Goal: Task Accomplishment & Management: Use online tool/utility

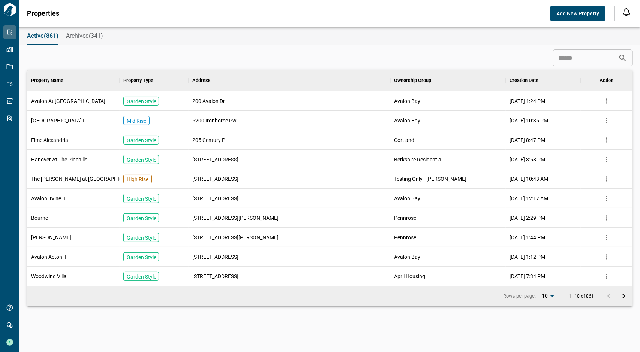
scroll to position [210, 602]
click at [591, 62] on input at bounding box center [585, 58] width 65 height 15
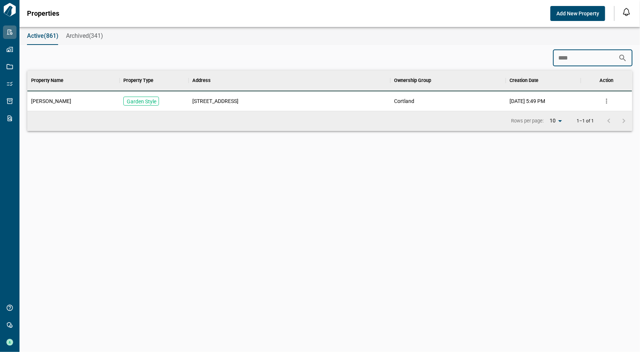
scroll to position [34, 602]
type input "****"
click at [216, 100] on span "[STREET_ADDRESS]" at bounding box center [215, 100] width 46 height 7
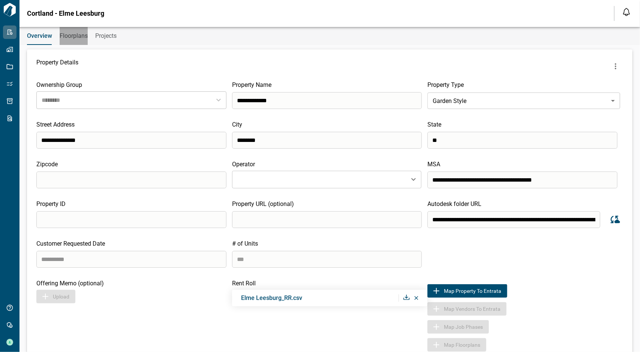
click at [81, 34] on span "Floorplans" at bounding box center [74, 35] width 28 height 7
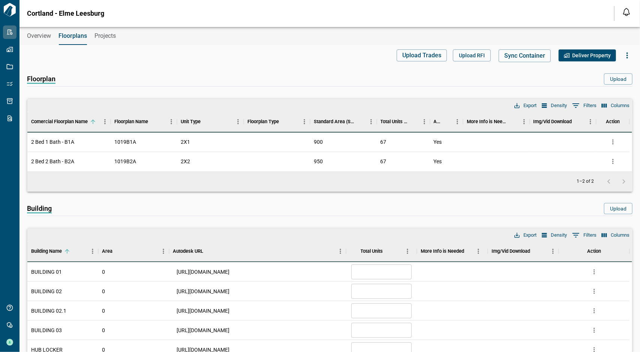
click at [625, 58] on icon "button" at bounding box center [627, 55] width 9 height 9
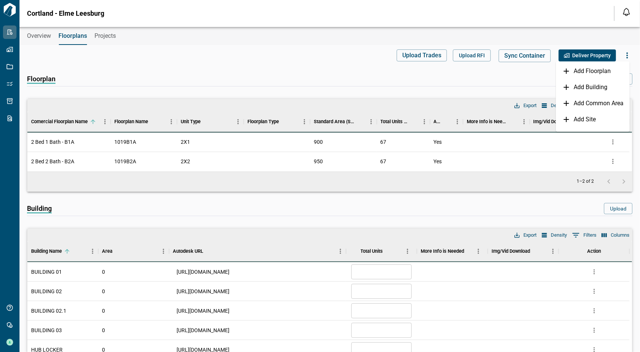
click at [54, 36] on div "Overview Floorplans Projects" at bounding box center [329, 36] width 620 height 18
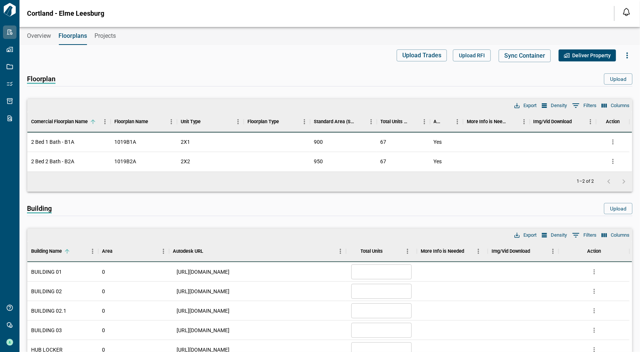
click at [45, 36] on span "Overview" at bounding box center [39, 35] width 24 height 7
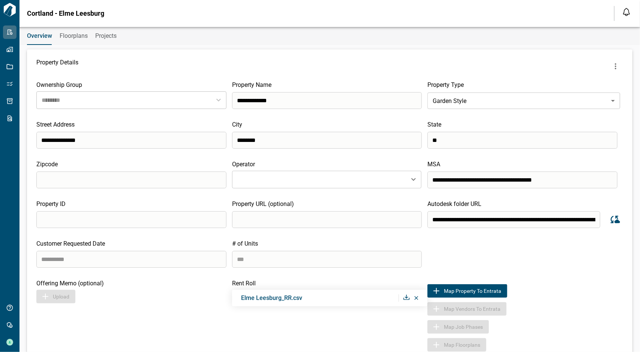
click at [613, 67] on icon "more" at bounding box center [615, 66] width 9 height 9
click at [584, 96] on li "Sync Revit Views" at bounding box center [592, 96] width 81 height 13
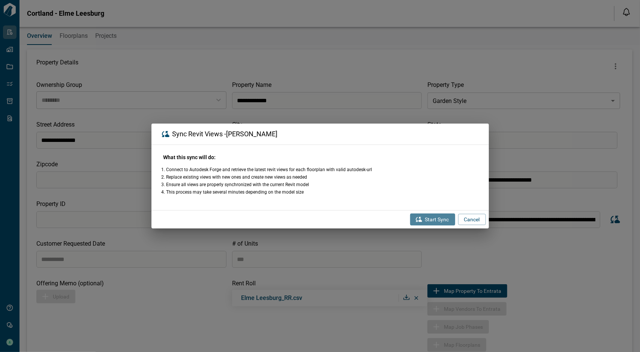
click at [446, 217] on button "Start Sync" at bounding box center [432, 220] width 45 height 12
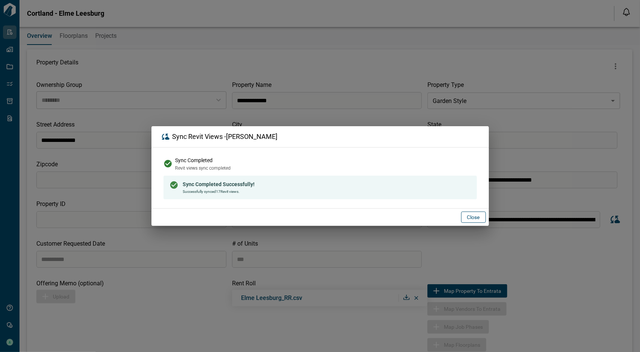
click at [468, 220] on button "Close" at bounding box center [473, 217] width 25 height 11
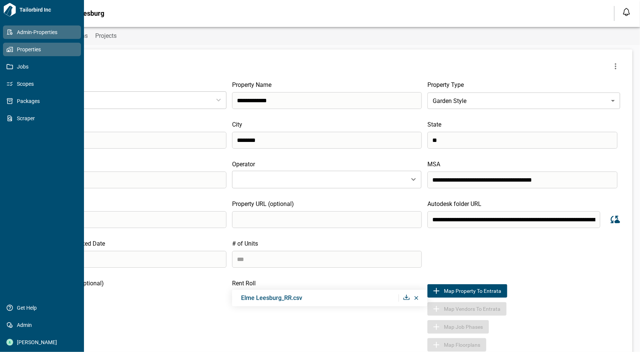
click at [32, 53] on span "Properties" at bounding box center [43, 49] width 61 height 7
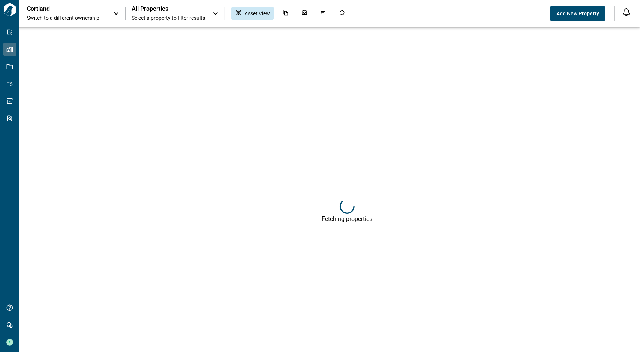
click at [153, 18] on span "Select a property to filter results" at bounding box center [168, 17] width 73 height 7
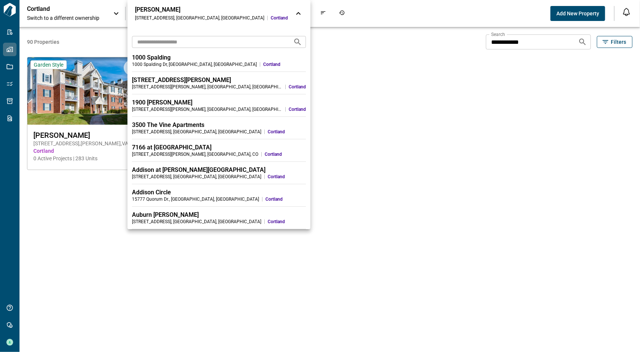
click at [193, 45] on input "text" at bounding box center [209, 42] width 155 height 14
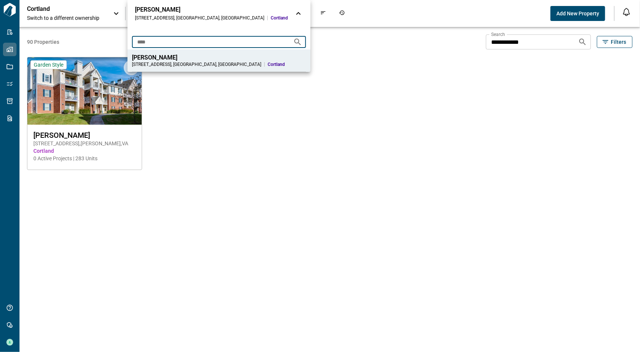
type input "****"
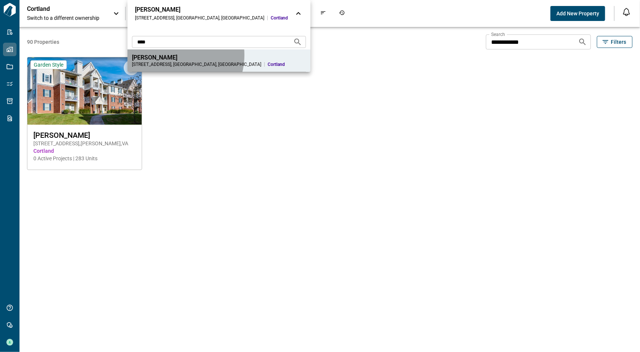
click at [173, 55] on div "[PERSON_NAME]" at bounding box center [219, 57] width 174 height 7
